Goal: Use online tool/utility

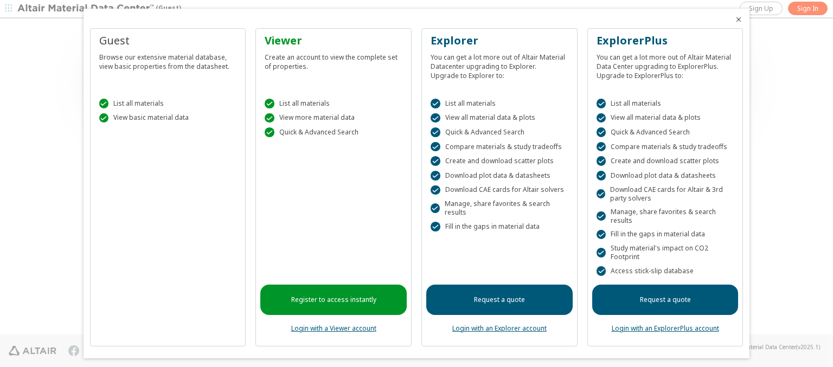
click at [734, 20] on icon "Close" at bounding box center [738, 19] width 9 height 9
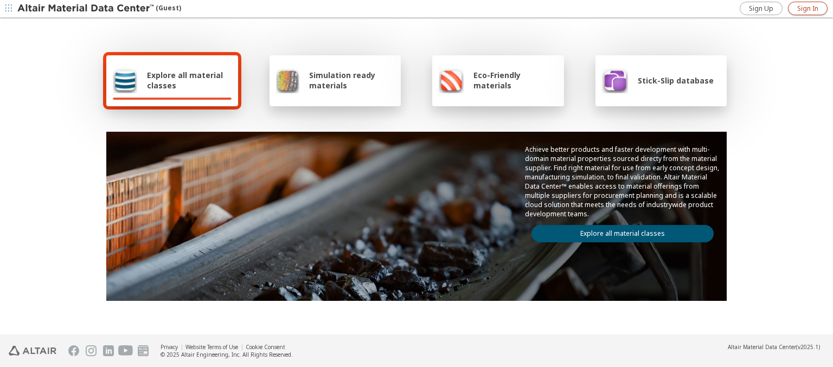
click at [807, 8] on span "Sign In" at bounding box center [807, 8] width 21 height 9
click at [86, 9] on img at bounding box center [86, 8] width 138 height 11
click at [185, 80] on span "Explore all material classes" at bounding box center [189, 80] width 85 height 21
click at [618, 231] on link "Explore all material classes" at bounding box center [622, 233] width 182 height 17
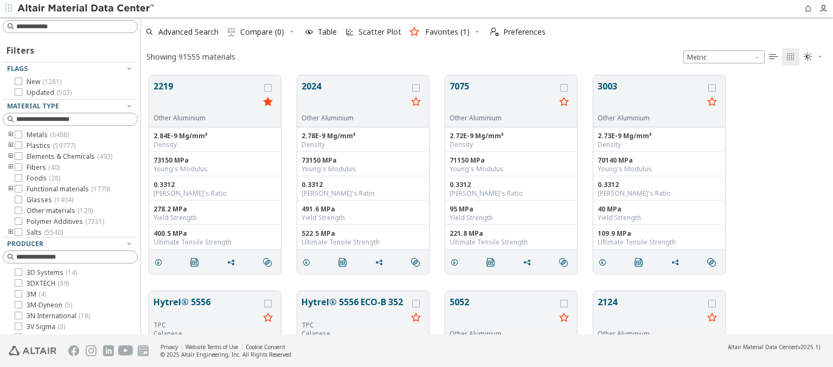
scroll to position [259, 683]
click at [372, 32] on span "Scatter Plot" at bounding box center [379, 32] width 43 height 8
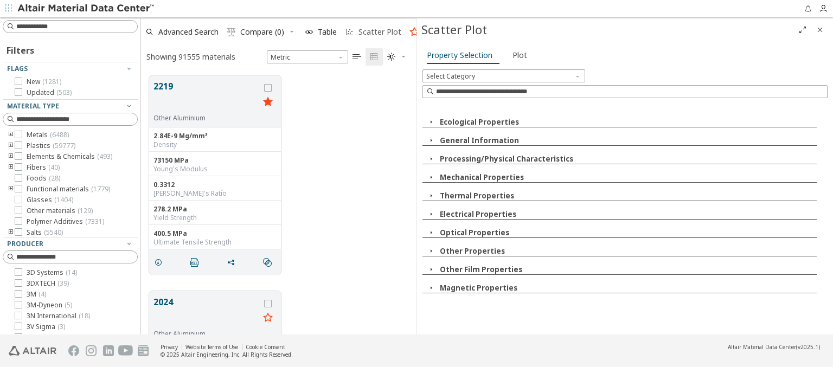
scroll to position [259, 267]
click at [431, 121] on icon "button" at bounding box center [431, 122] width 9 height 9
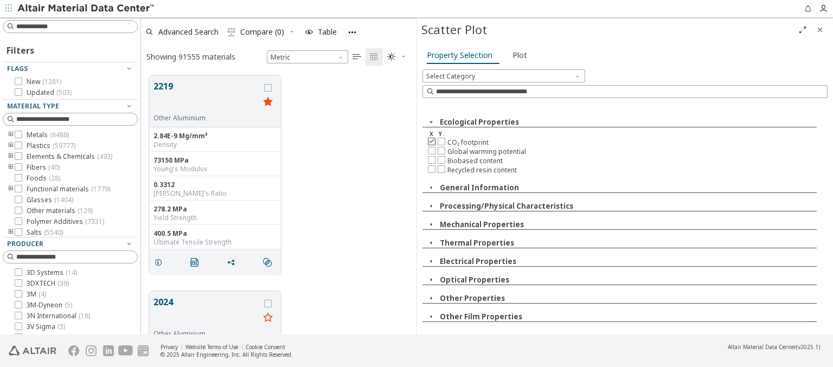
click at [431, 140] on icon at bounding box center [432, 141] width 8 height 8
click at [431, 167] on icon at bounding box center [432, 169] width 8 height 8
click at [517, 55] on span "Plot" at bounding box center [519, 55] width 15 height 17
